Goal: Task Accomplishment & Management: Complete application form

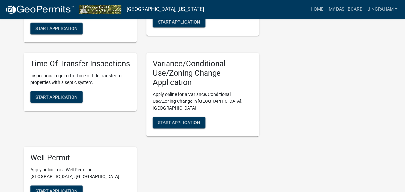
scroll to position [293, 0]
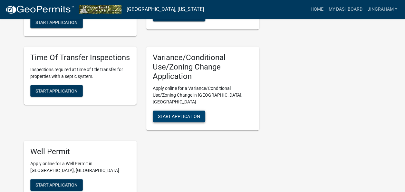
click at [185, 113] on span "Start Application" at bounding box center [179, 115] width 42 height 5
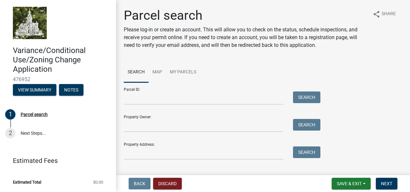
click at [185, 108] on form "Parcel ID: Search Property Owner: Search Property Address: Search" at bounding box center [220, 120] width 193 height 77
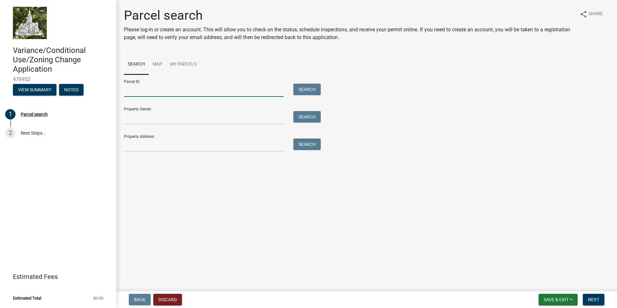
click at [145, 88] on input "Parcel ID:" at bounding box center [204, 90] width 160 height 13
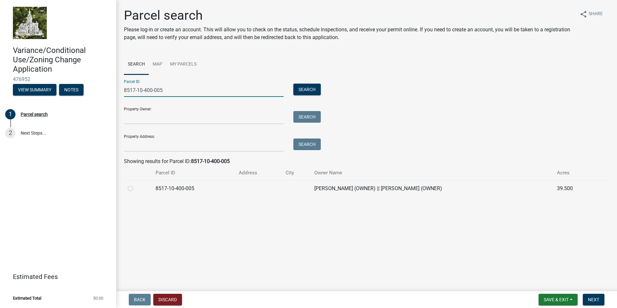
type input "8517-10-400-005"
click at [130, 191] on div at bounding box center [138, 188] width 20 height 8
click at [135, 184] on label at bounding box center [135, 184] width 0 height 0
click at [135, 187] on input "radio" at bounding box center [137, 186] width 4 height 4
radio input "true"
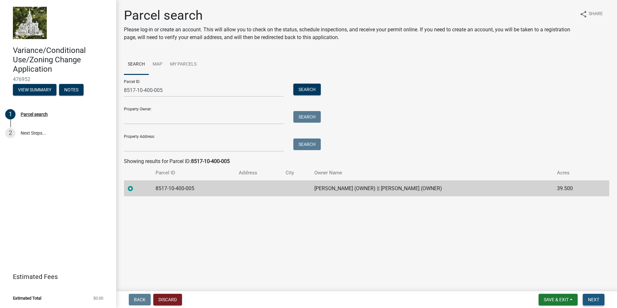
click at [405, 191] on span "Next" at bounding box center [593, 299] width 11 height 5
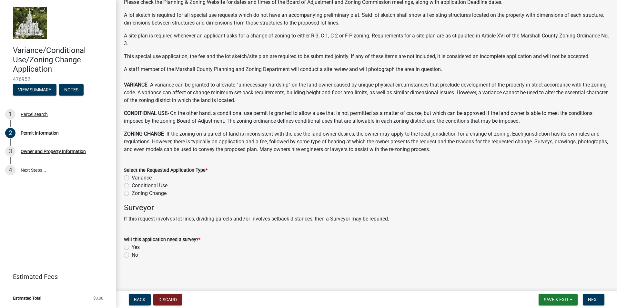
scroll to position [39, 0]
click at [132, 191] on label "Yes" at bounding box center [136, 246] width 8 height 8
click at [132, 191] on input "Yes" at bounding box center [134, 244] width 4 height 4
radio input "true"
click at [405, 191] on span "Next" at bounding box center [593, 299] width 11 height 5
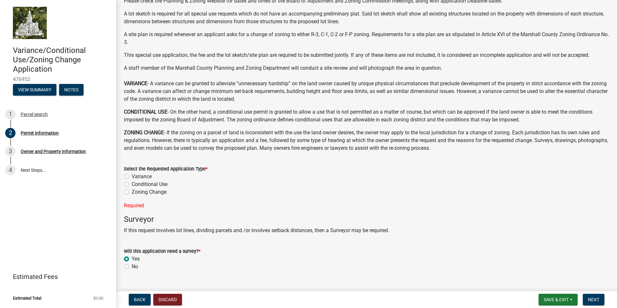
click at [132, 184] on label "Conditional Use" at bounding box center [150, 184] width 36 height 8
click at [132, 184] on input "Conditional Use" at bounding box center [134, 182] width 4 height 4
radio input "true"
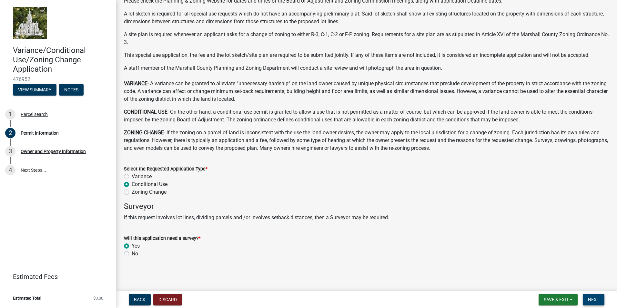
click at [405, 191] on span "Next" at bounding box center [593, 299] width 11 height 5
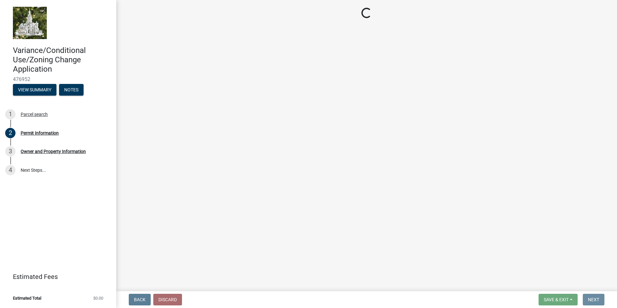
scroll to position [0, 0]
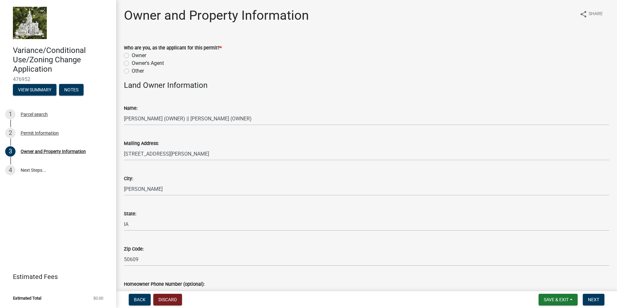
drag, startPoint x: 125, startPoint y: 70, endPoint x: 156, endPoint y: 70, distance: 30.6
click at [132, 70] on label "Other" at bounding box center [138, 71] width 12 height 8
click at [132, 70] on input "Other" at bounding box center [134, 69] width 4 height 4
radio input "true"
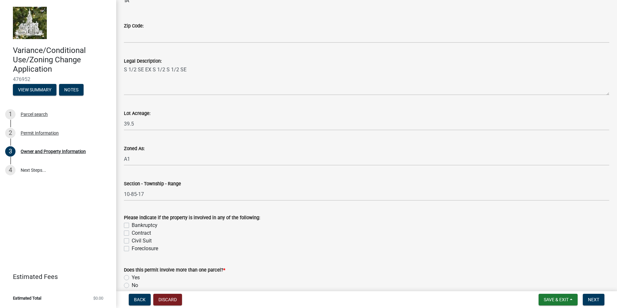
scroll to position [515, 0]
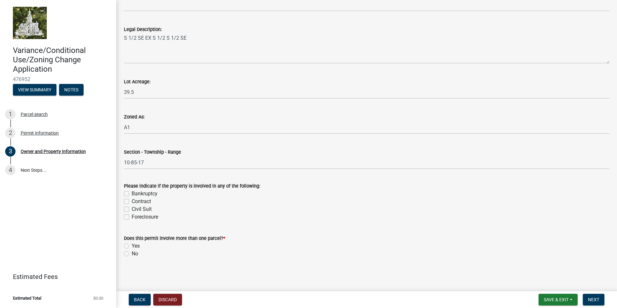
click at [132, 191] on label "No" at bounding box center [135, 254] width 6 height 8
click at [132, 191] on input "No" at bounding box center [134, 252] width 4 height 4
radio input "true"
click at [405, 191] on span "Next" at bounding box center [593, 299] width 11 height 5
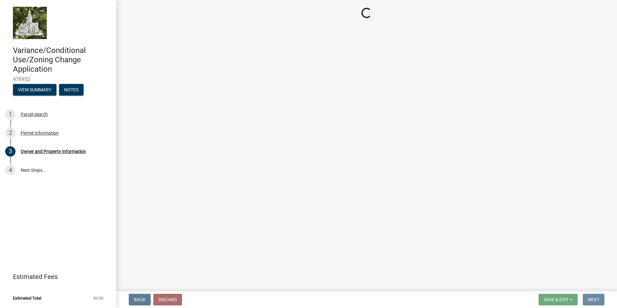
scroll to position [0, 0]
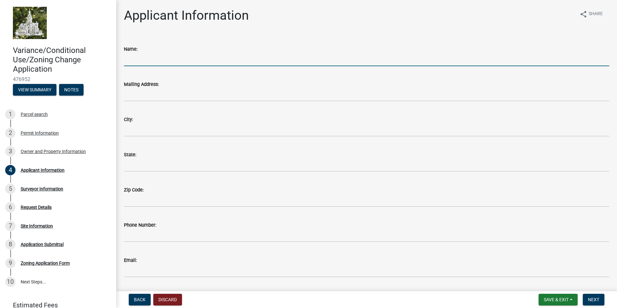
click at [145, 61] on input "Name:" at bounding box center [366, 59] width 485 height 13
type input "MidAmerican Energy Company C/O [PERSON_NAME]"
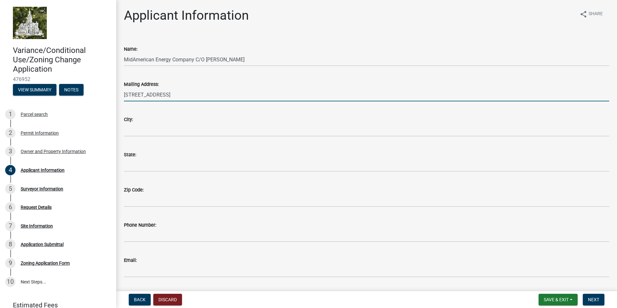
type input "[STREET_ADDRESS]"
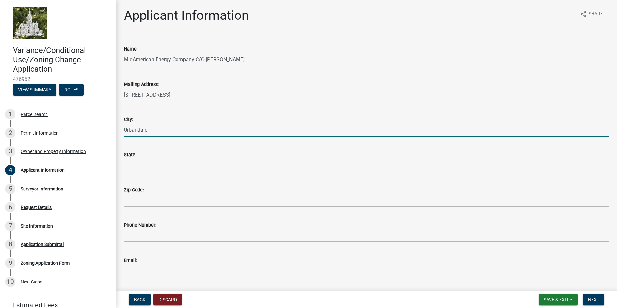
type input "Urbandale"
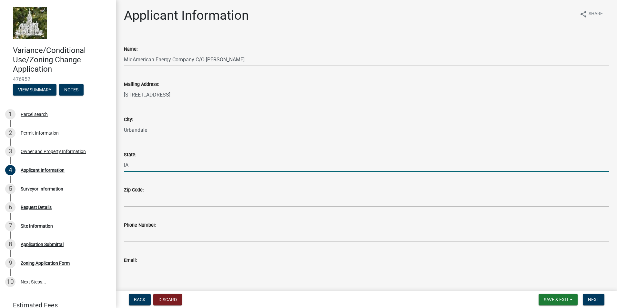
type input "IA"
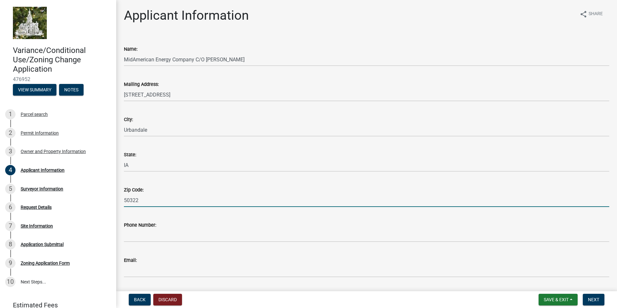
type input "50322"
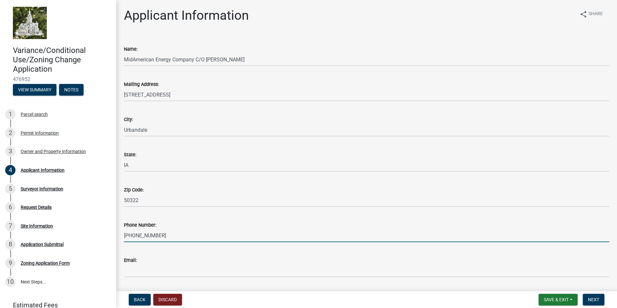
type input "[PHONE_NUMBER]"
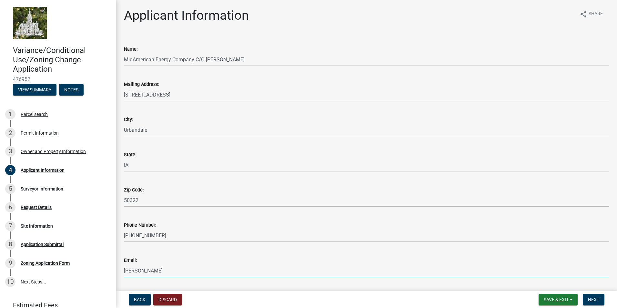
type input "[PERSON_NAME][EMAIL_ADDRESS][PERSON_NAME][DOMAIN_NAME]"
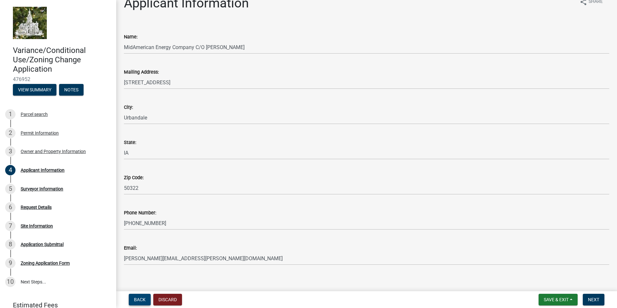
scroll to position [19, 0]
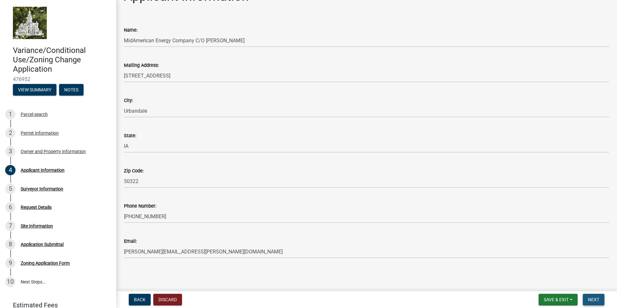
click at [405, 191] on span "Next" at bounding box center [593, 299] width 11 height 5
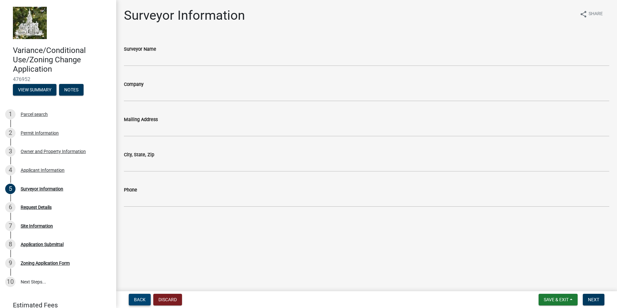
click at [136, 191] on span "Back" at bounding box center [140, 299] width 12 height 5
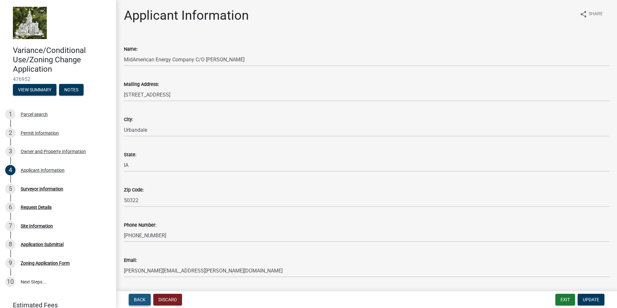
click at [136, 191] on span "Back" at bounding box center [140, 299] width 12 height 5
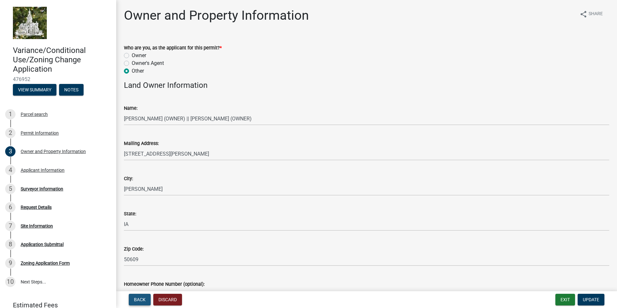
click at [136, 191] on span "Back" at bounding box center [140, 299] width 12 height 5
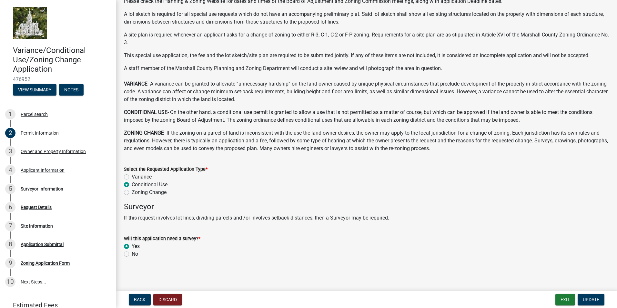
scroll to position [39, 0]
click at [132, 191] on label "No" at bounding box center [135, 254] width 6 height 8
click at [132, 191] on input "No" at bounding box center [134, 252] width 4 height 4
radio input "true"
click at [405, 191] on span "Update" at bounding box center [590, 299] width 16 height 5
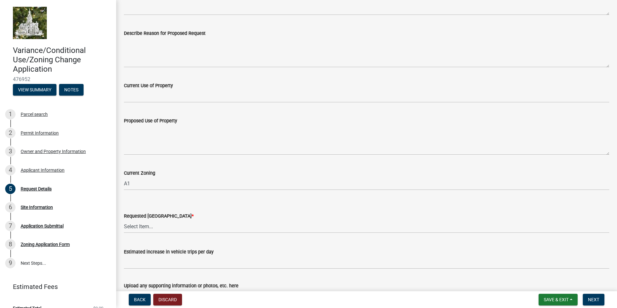
scroll to position [161, 0]
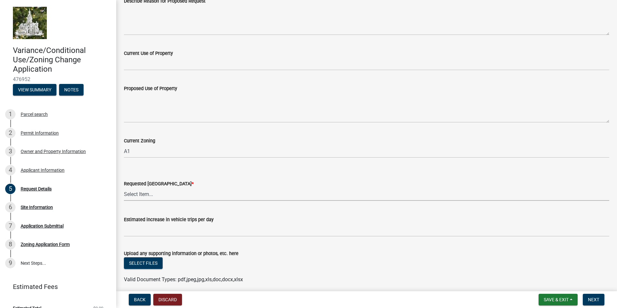
click at [149, 191] on select "Select Item... No Change A1 C1 C2 R1 R2 R3 U1" at bounding box center [366, 193] width 485 height 13
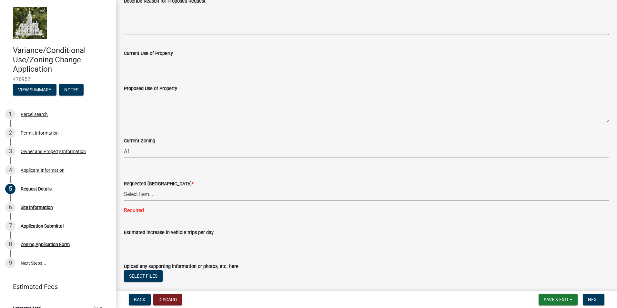
click at [140, 191] on select "Select Item... No Change A1 C1 C2 R1 R2 R3 U1" at bounding box center [366, 193] width 485 height 13
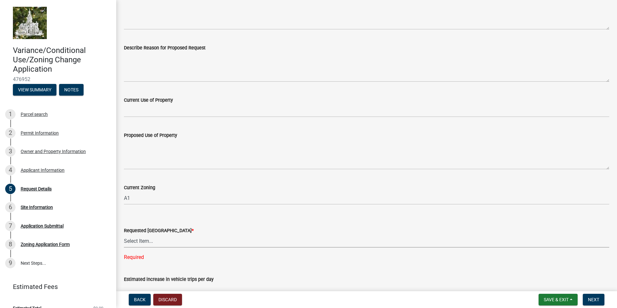
scroll to position [103, 0]
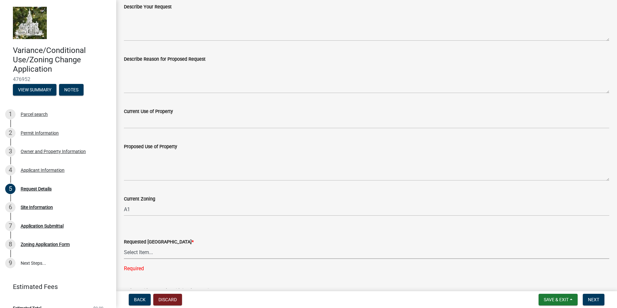
click at [142, 191] on select "Select Item... No Change A1 C1 C2 R1 R2 R3 U1" at bounding box center [366, 251] width 485 height 13
click at [124, 191] on select "Select Item... No Change A1 C1 C2 R1 R2 R3 U1" at bounding box center [366, 251] width 485 height 13
select select "a1e73fe0-4515-4f62-ae23-58ff5da7dbc6"
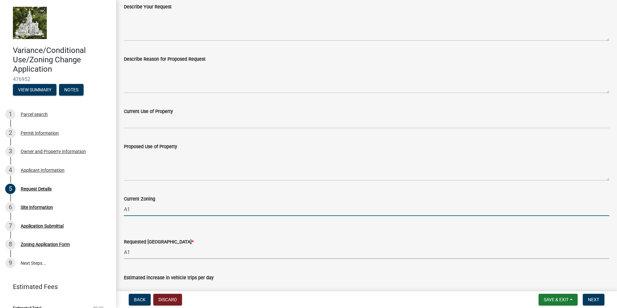
click at [146, 191] on input "A1" at bounding box center [366, 208] width 485 height 13
drag, startPoint x: 140, startPoint y: 211, endPoint x: 118, endPoint y: 207, distance: 22.2
click at [118, 191] on div "Request Details share Share Please refer the the Zoning Ordinance for the minim…" at bounding box center [366, 129] width 500 height 448
click at [147, 191] on input "Current Zoning" at bounding box center [366, 208] width 485 height 13
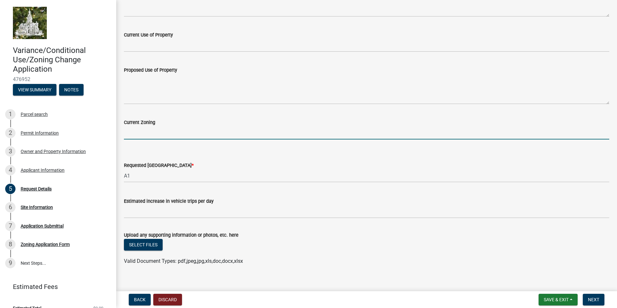
scroll to position [187, 0]
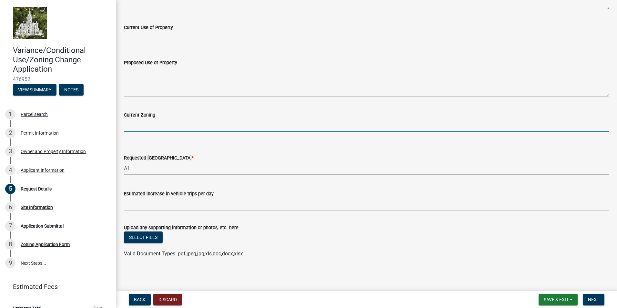
click at [148, 172] on select "Select Item... No Change A1 C1 C2 R1 R2 R3 U1" at bounding box center [366, 168] width 485 height 13
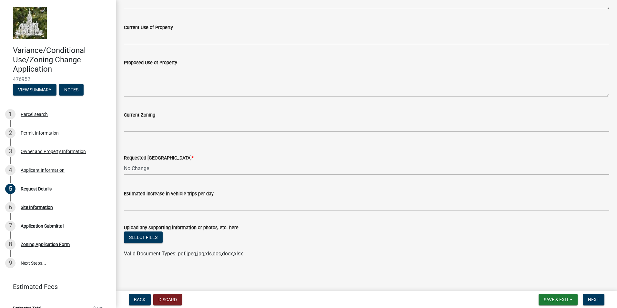
click at [124, 162] on select "Select Item... No Change A1 C1 C2 R1 R2 R3 U1" at bounding box center [366, 168] width 485 height 13
select select "44c25e4f-652e-4a88-b3ab-593eb9a35081"
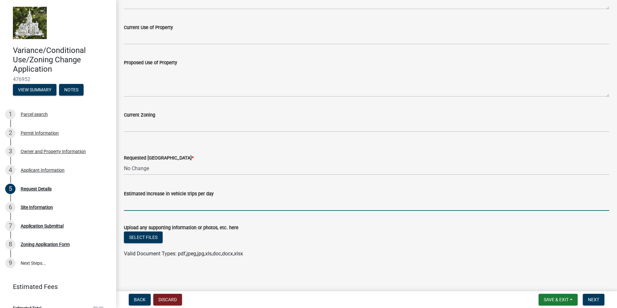
click at [144, 191] on input "Estimated increase in vehicle trips per day" at bounding box center [366, 203] width 485 height 13
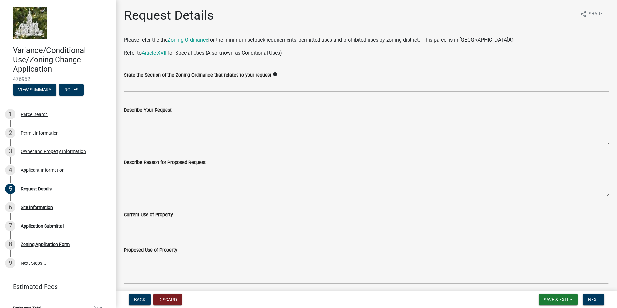
type input "2"
